Goal: Find contact information

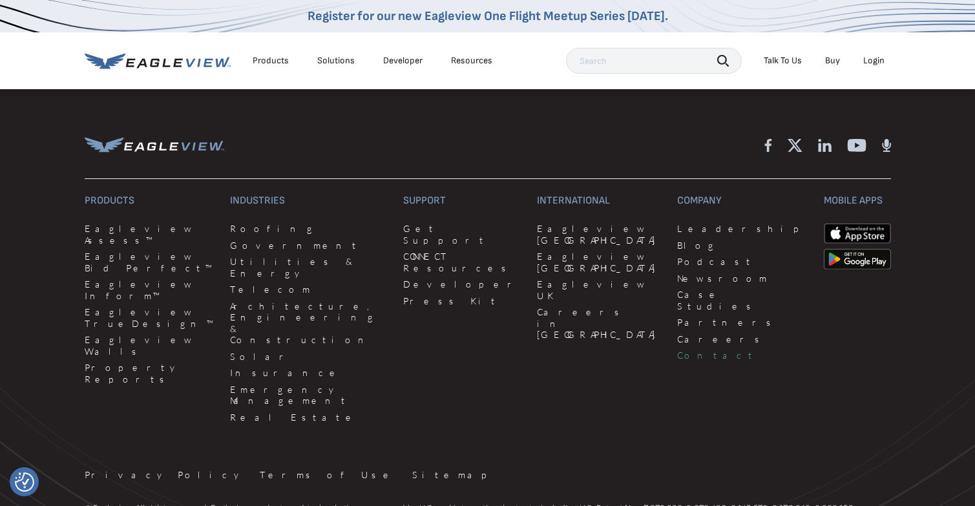
scroll to position [3386, 0]
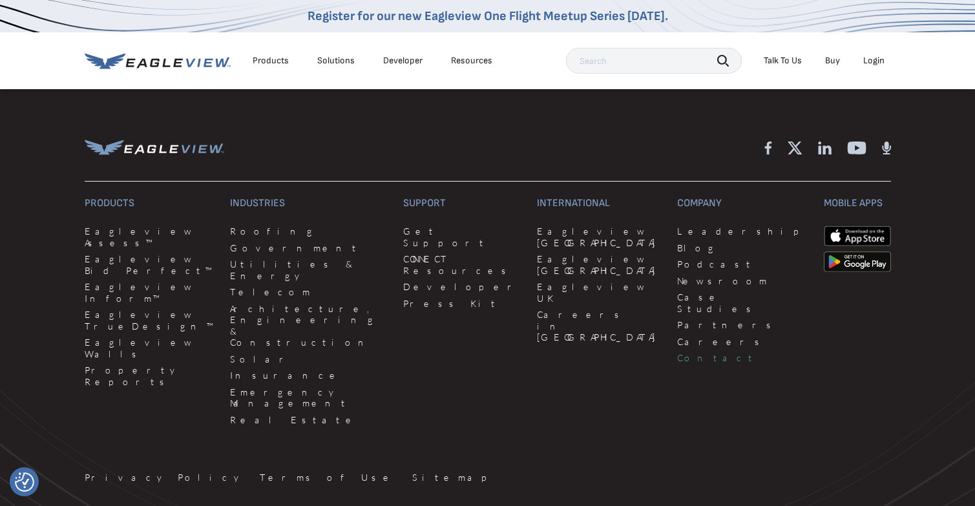
click at [677, 321] on div "Company Leadership Blog Podcast Newsroom Case Studies Partners Careers Contact" at bounding box center [742, 313] width 131 height 233
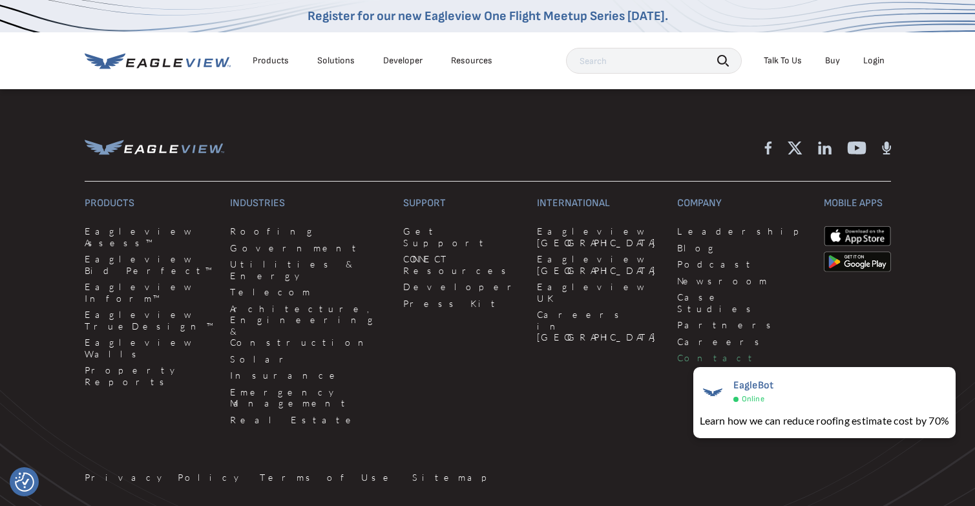
click at [677, 352] on link "Contact" at bounding box center [742, 358] width 131 height 12
